Goal: Check status: Check status

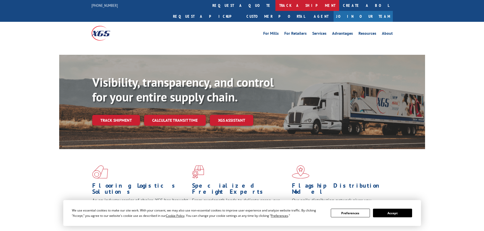
click at [238, 9] on link "track a shipment" at bounding box center [307, 5] width 64 height 11
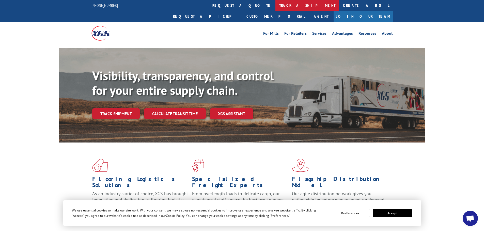
click at [238, 9] on link "track a shipment" at bounding box center [307, 5] width 64 height 11
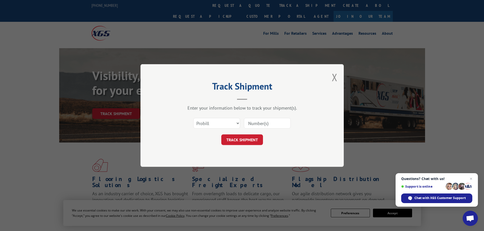
click at [238, 96] on input at bounding box center [267, 123] width 47 height 11
paste input "3396947"
type input "3396947"
click at [238, 96] on button "TRACK SHIPMENT" at bounding box center [242, 140] width 42 height 11
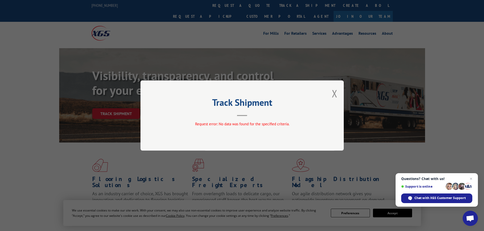
click at [238, 94] on div "Track Shipment Request error: No data was found for the specified criteria." at bounding box center [241, 115] width 203 height 70
click at [238, 95] on button "Close modal" at bounding box center [334, 93] width 6 height 13
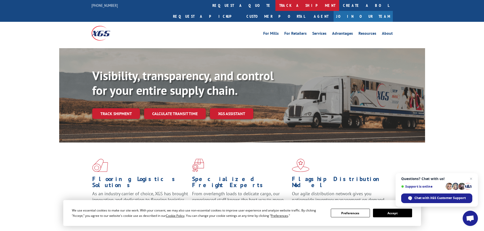
click at [238, 8] on link "track a shipment" at bounding box center [307, 5] width 64 height 11
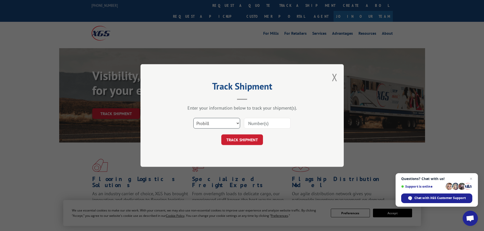
click at [210, 96] on select "Select category... Probill BOL PO" at bounding box center [216, 123] width 47 height 11
select select "bol"
click at [193, 96] on select "Select category... Probill BOL PO" at bounding box center [216, 123] width 47 height 11
click at [238, 96] on input at bounding box center [267, 123] width 47 height 11
paste input "3396947"
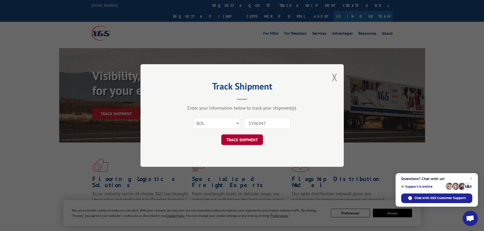
type input "3396947"
click at [238, 96] on button "TRACK SHIPMENT" at bounding box center [242, 140] width 42 height 11
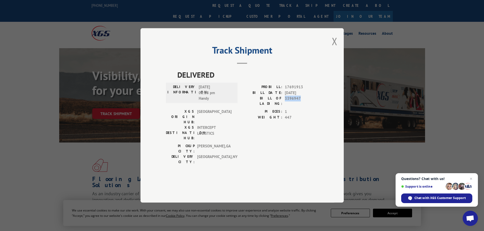
drag, startPoint x: 302, startPoint y: 111, endPoint x: 285, endPoint y: 110, distance: 17.5
click at [238, 96] on span "3396947" at bounding box center [302, 101] width 34 height 11
copy span "3396947"
drag, startPoint x: 306, startPoint y: 98, endPoint x: 284, endPoint y: 96, distance: 22.1
click at [238, 90] on div "PROBILL: 17691913" at bounding box center [280, 88] width 76 height 6
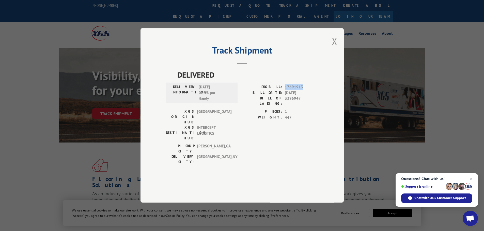
copy span "17691913"
